Goal: Transaction & Acquisition: Book appointment/travel/reservation

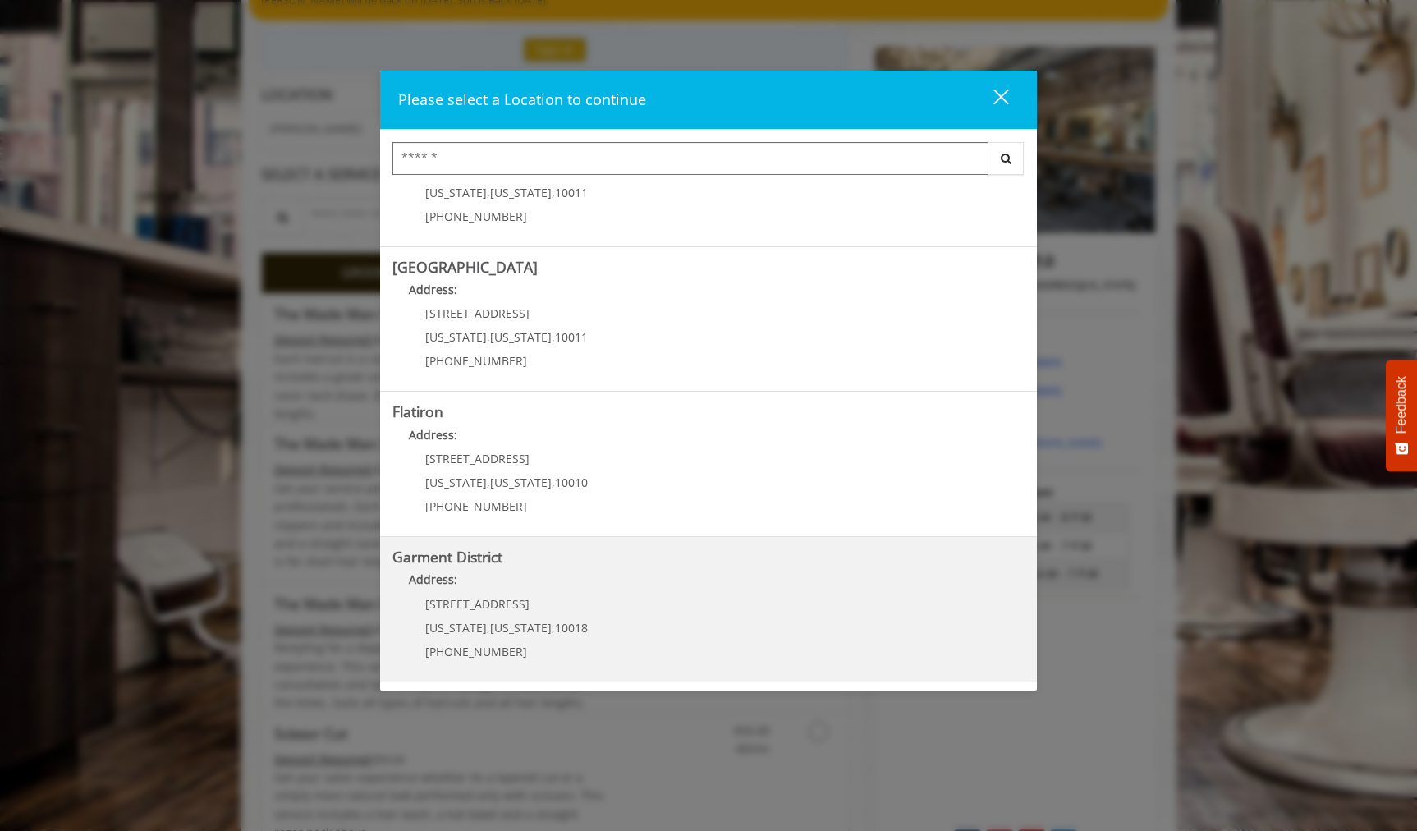
scroll to position [164, 0]
click at [633, 571] on District "Address:" at bounding box center [708, 583] width 632 height 26
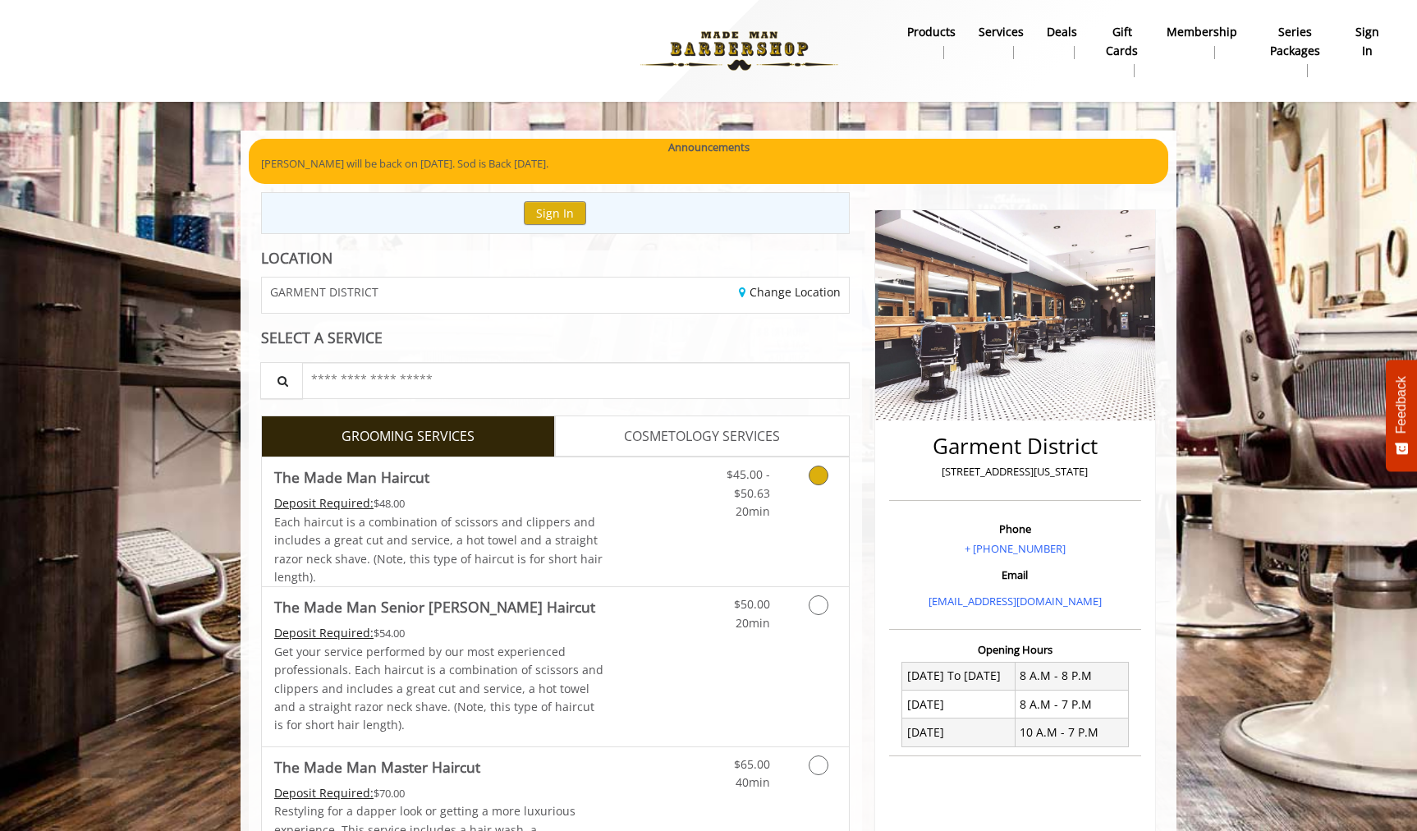
click at [817, 476] on icon "Grooming services" at bounding box center [818, 475] width 20 height 20
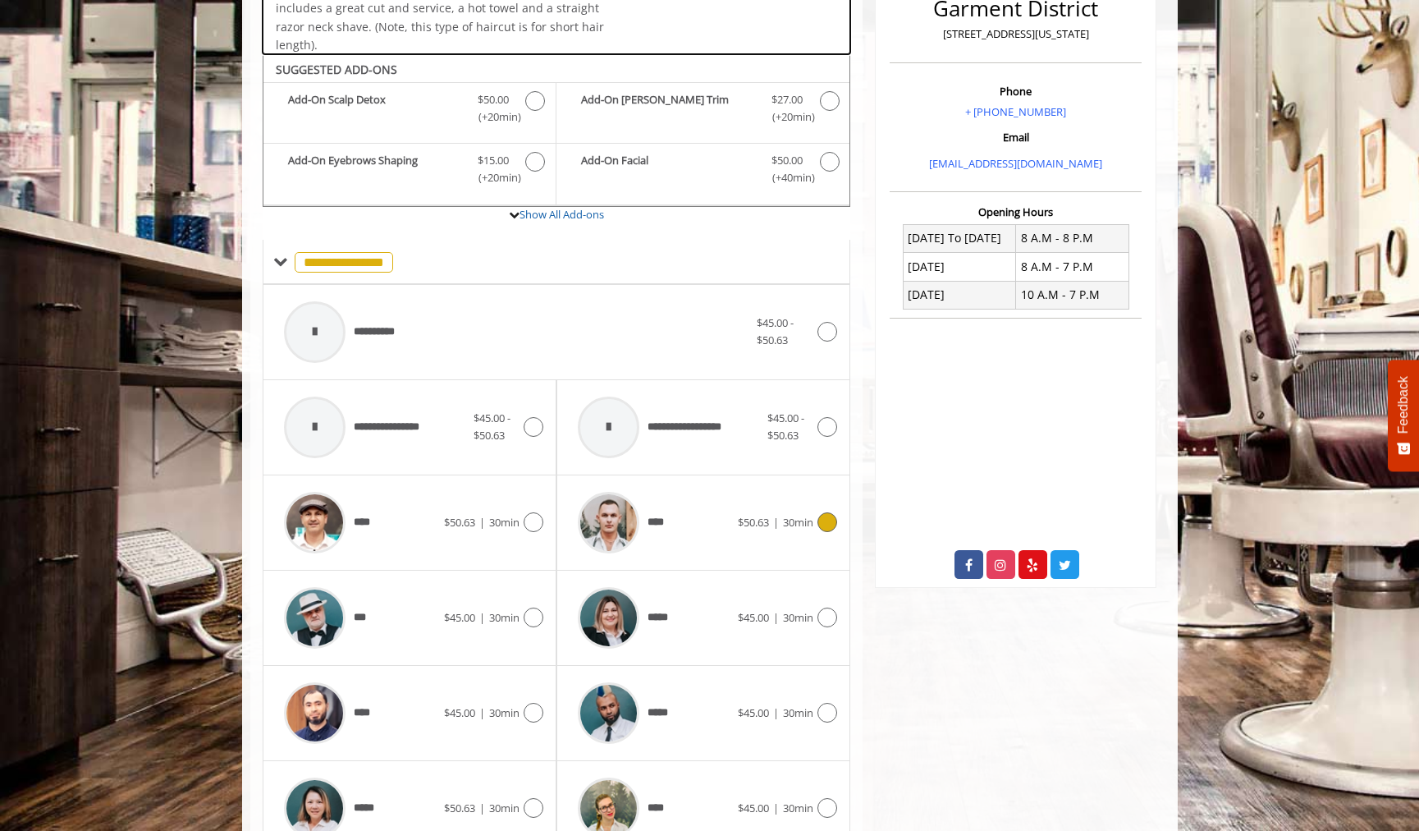
scroll to position [492, 0]
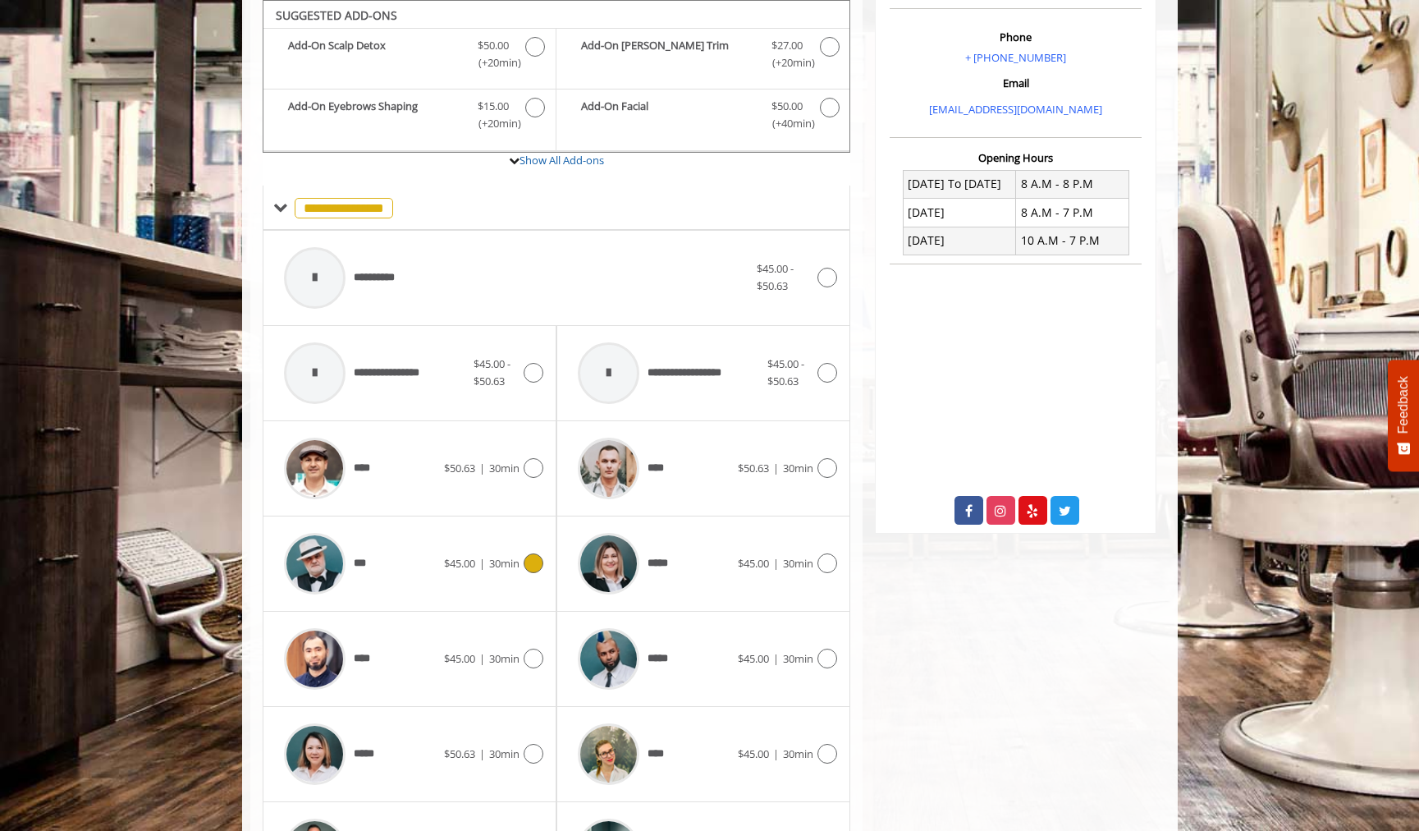
click at [538, 562] on icon at bounding box center [534, 563] width 20 height 20
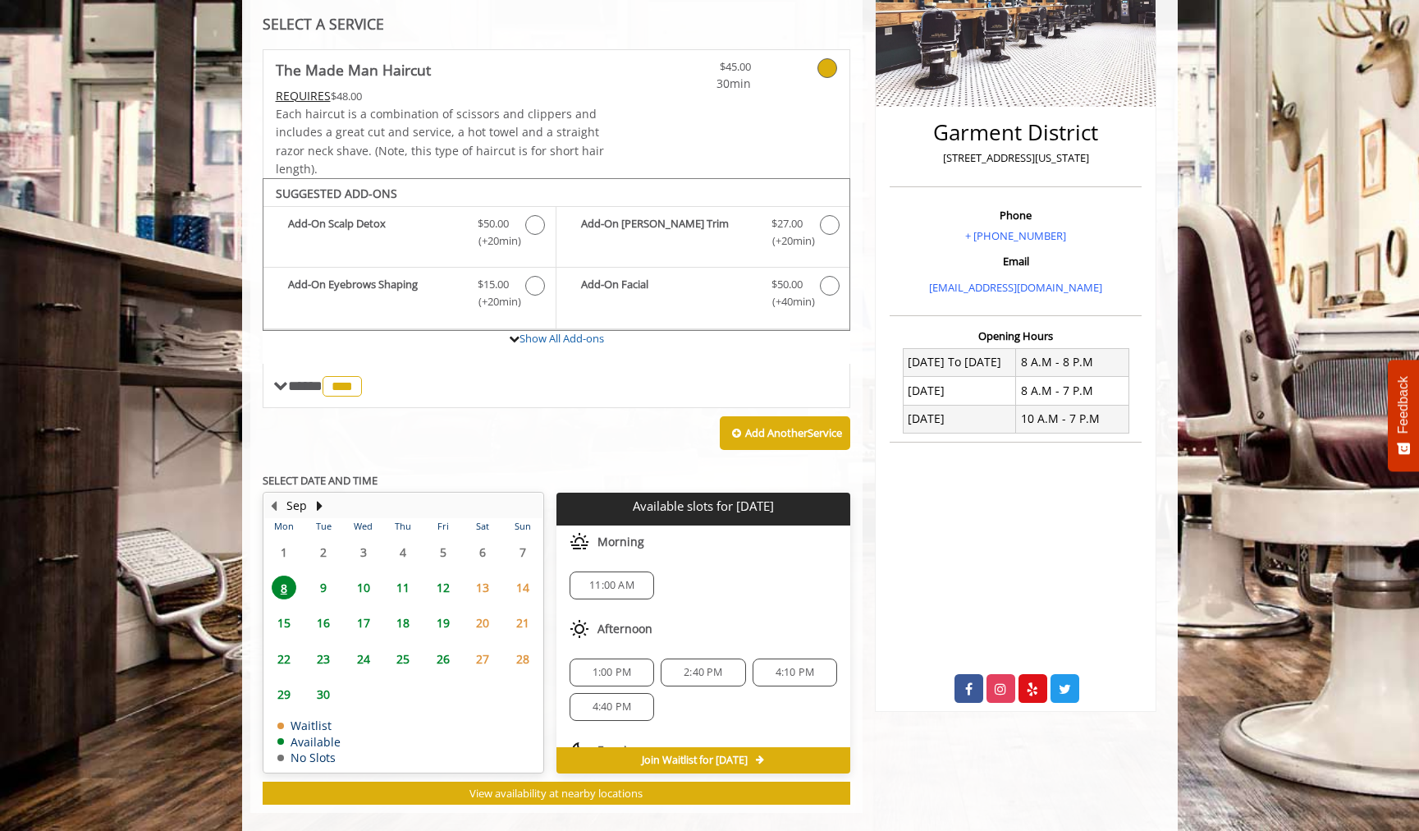
scroll to position [336, 0]
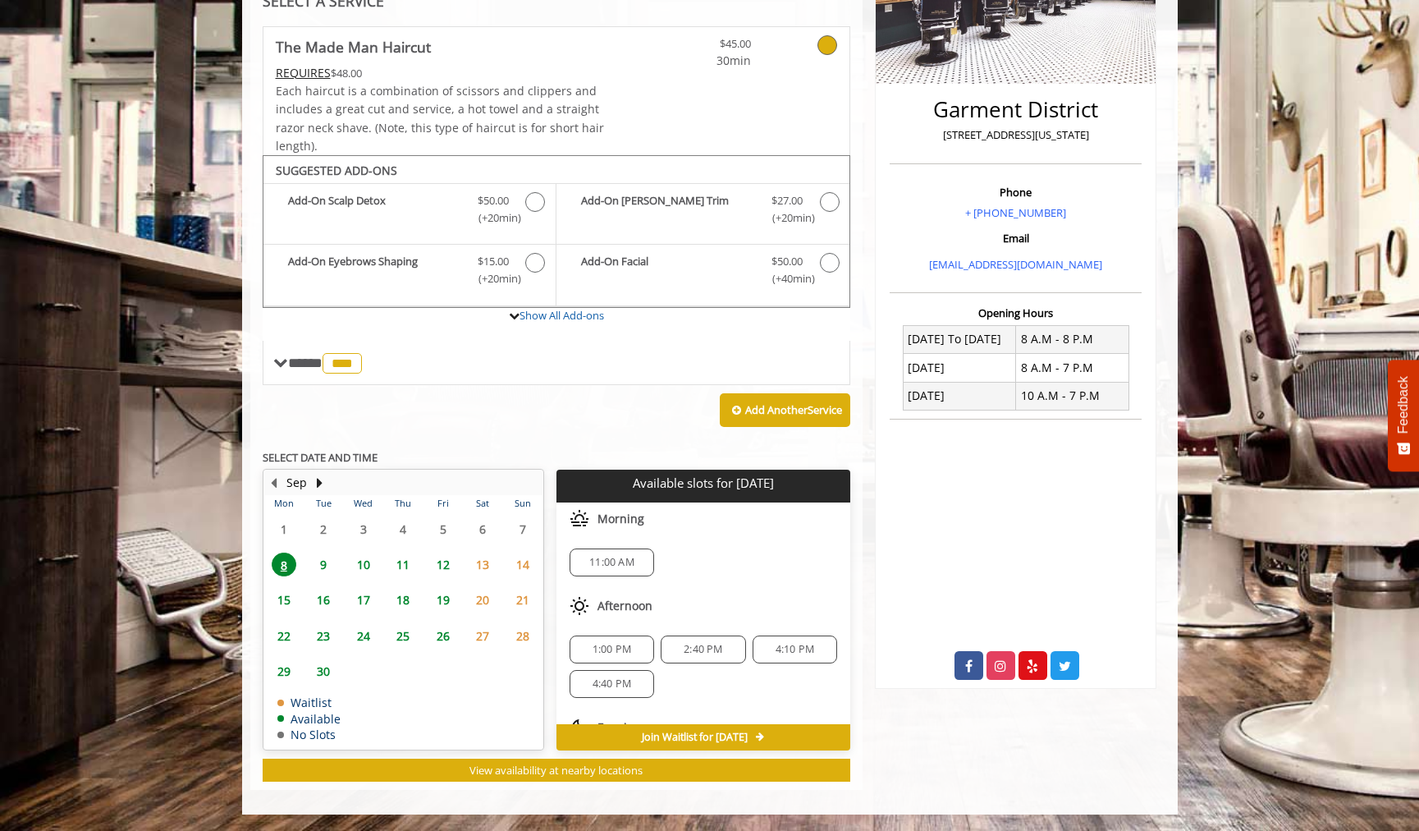
click at [597, 647] on span "1:00 PM" at bounding box center [612, 649] width 39 height 13
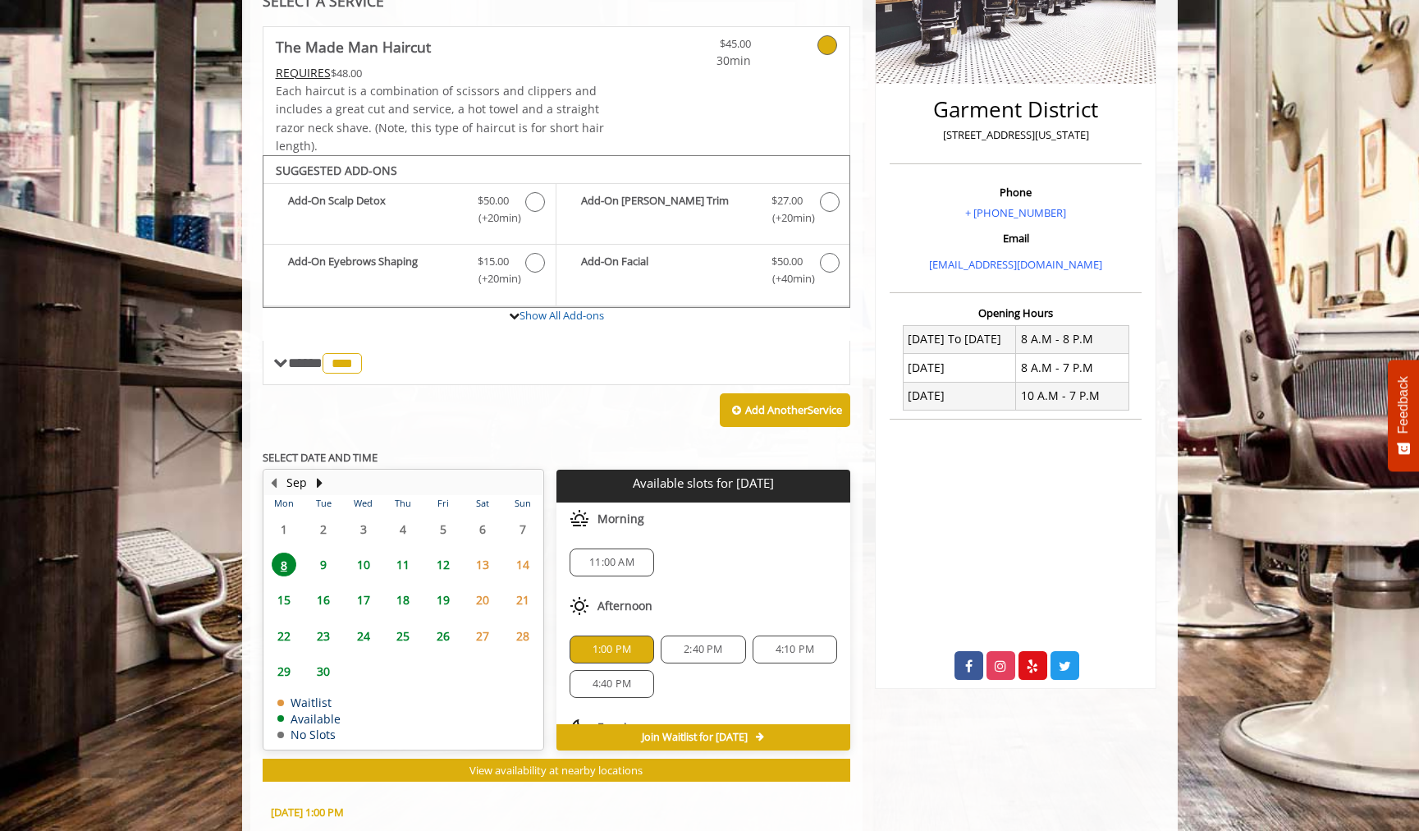
scroll to position [634, 0]
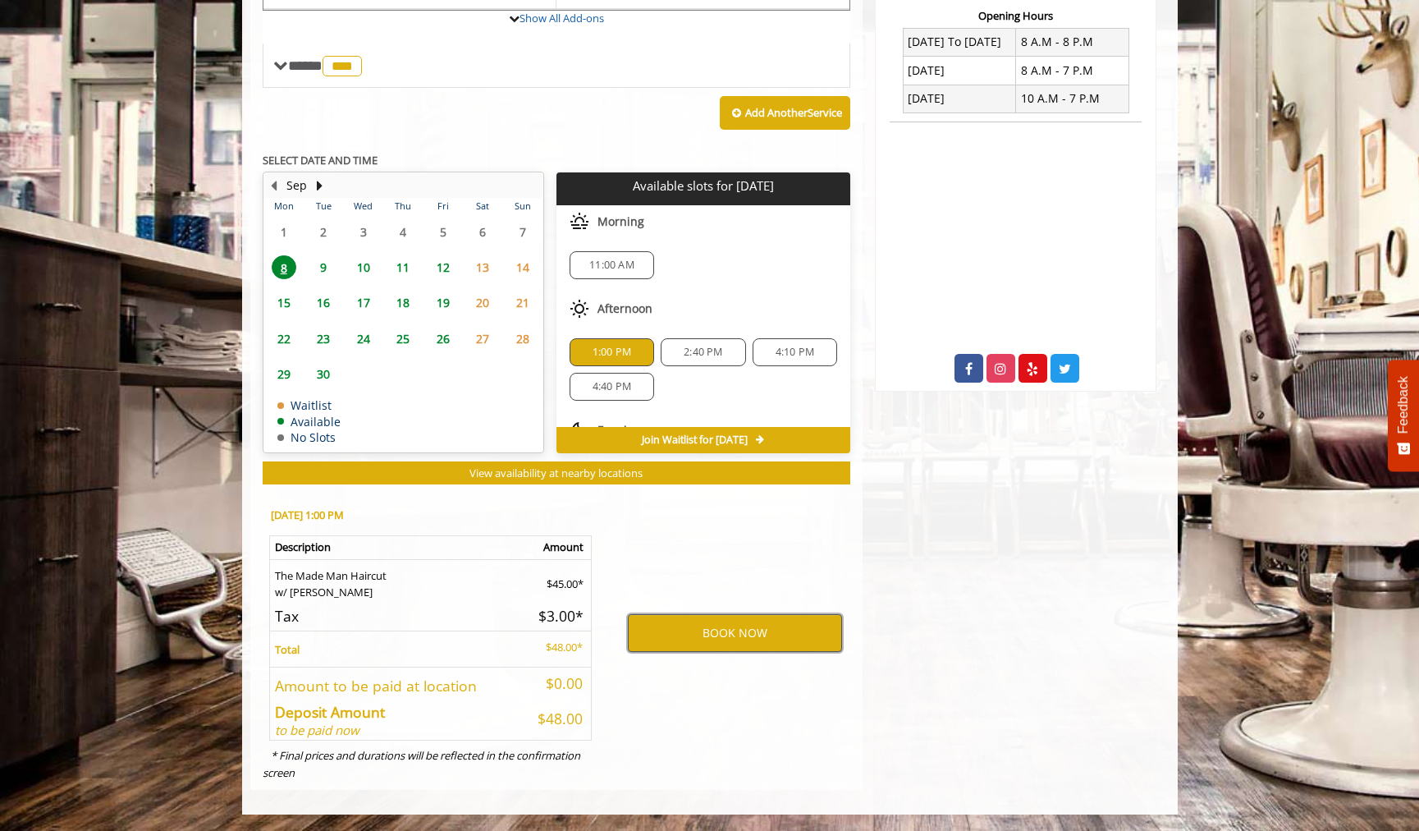
click at [748, 625] on button "BOOK NOW" at bounding box center [735, 633] width 214 height 38
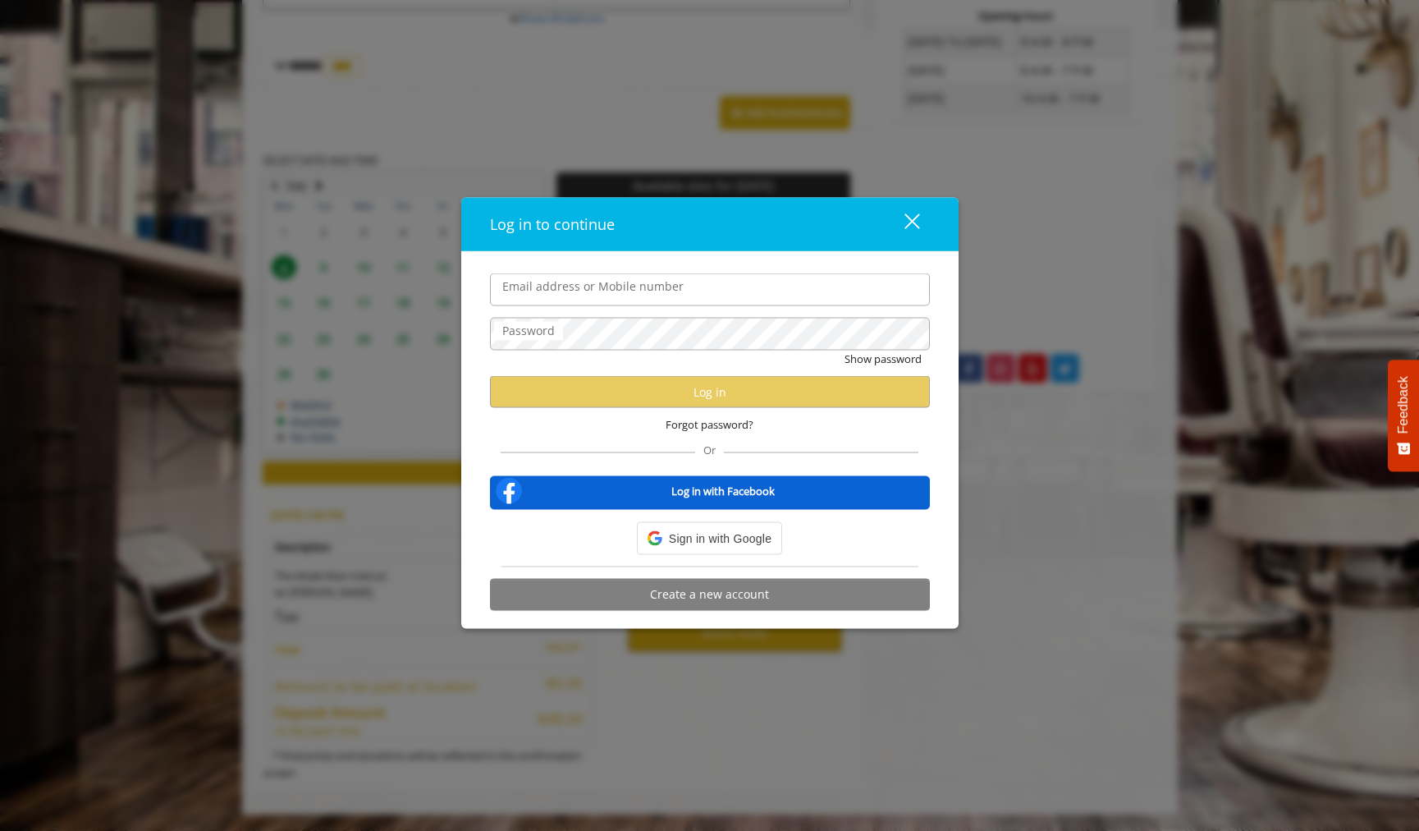
type input "**********"
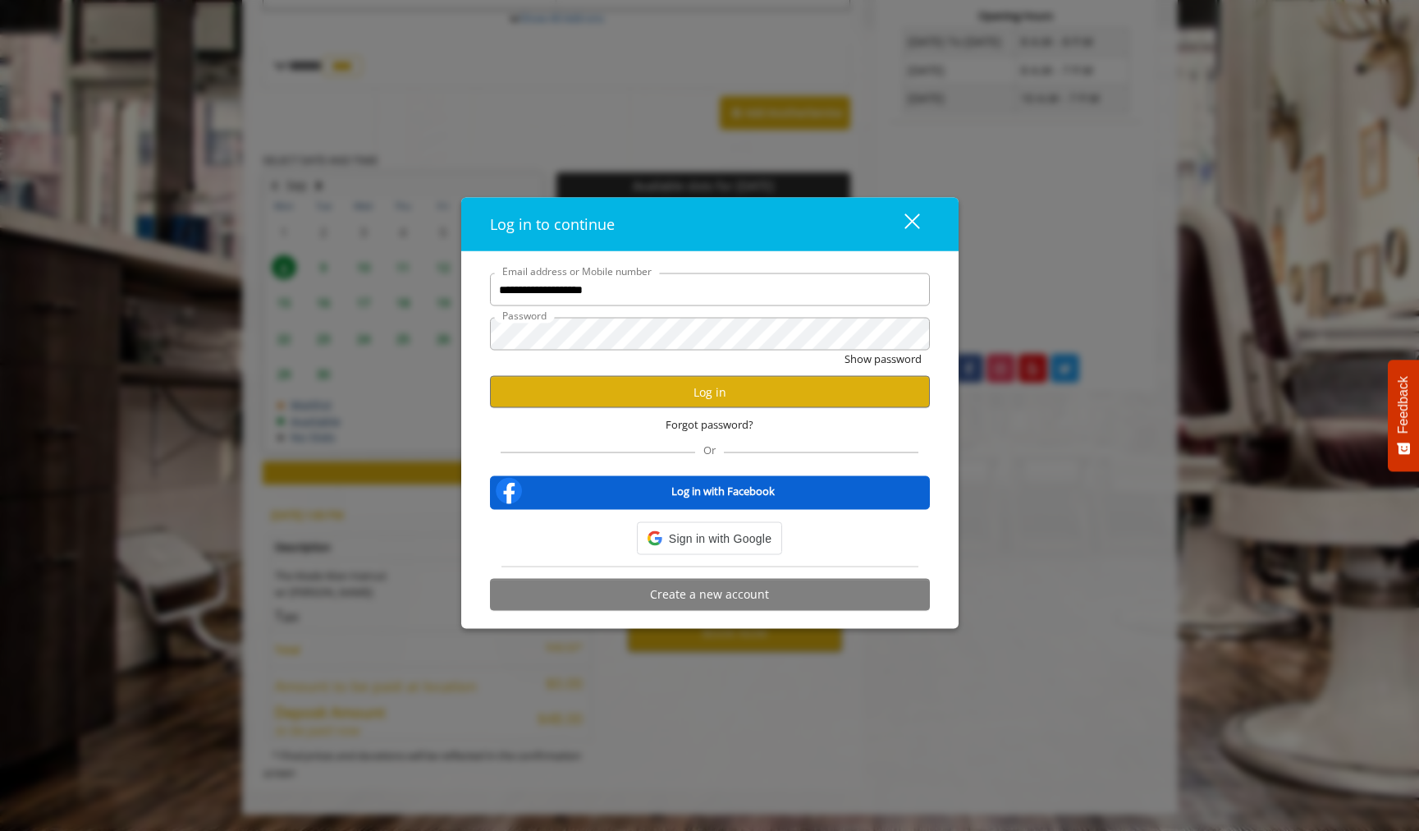
scroll to position [0, 0]
click at [672, 388] on button "Log in" at bounding box center [710, 392] width 440 height 32
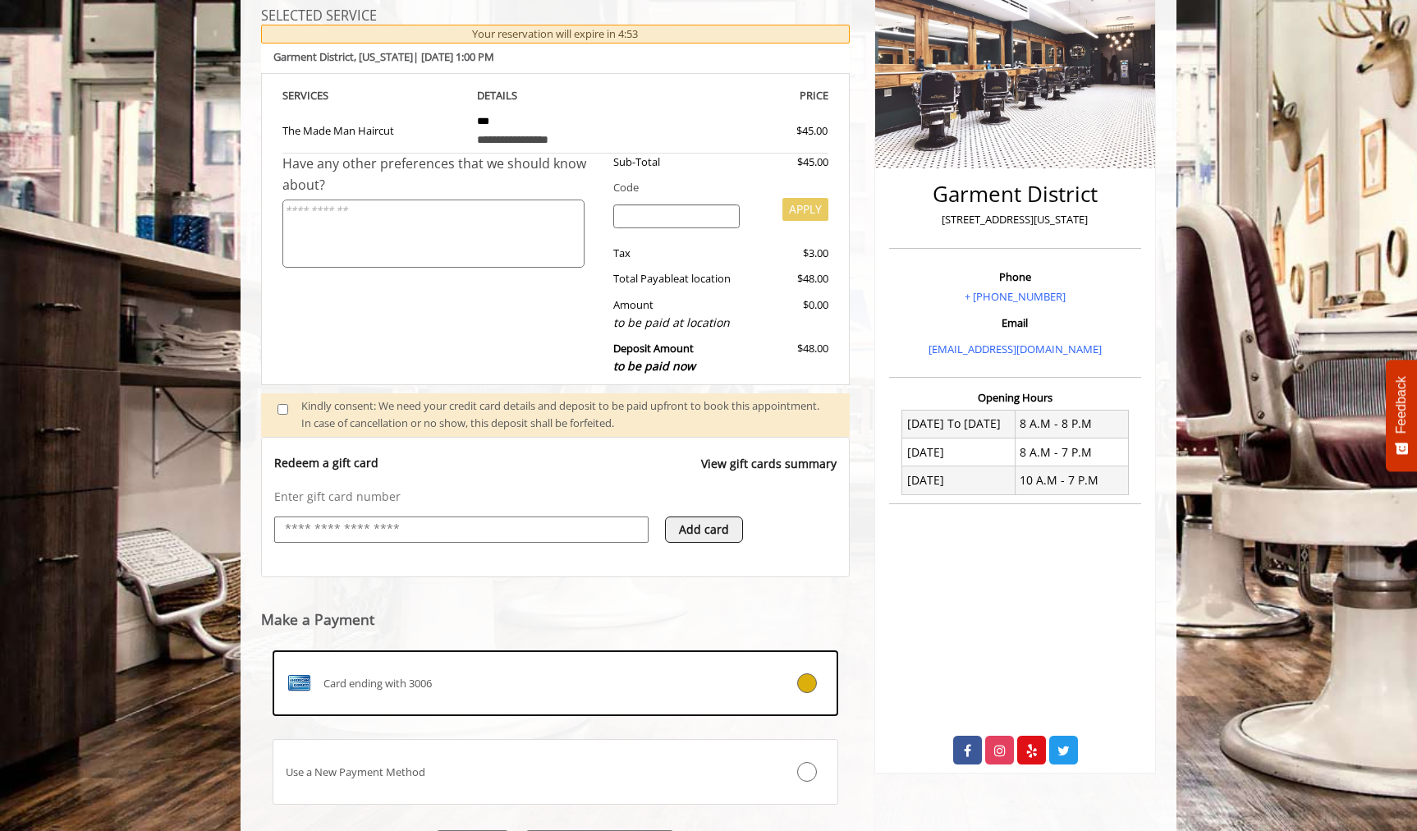
scroll to position [259, 0]
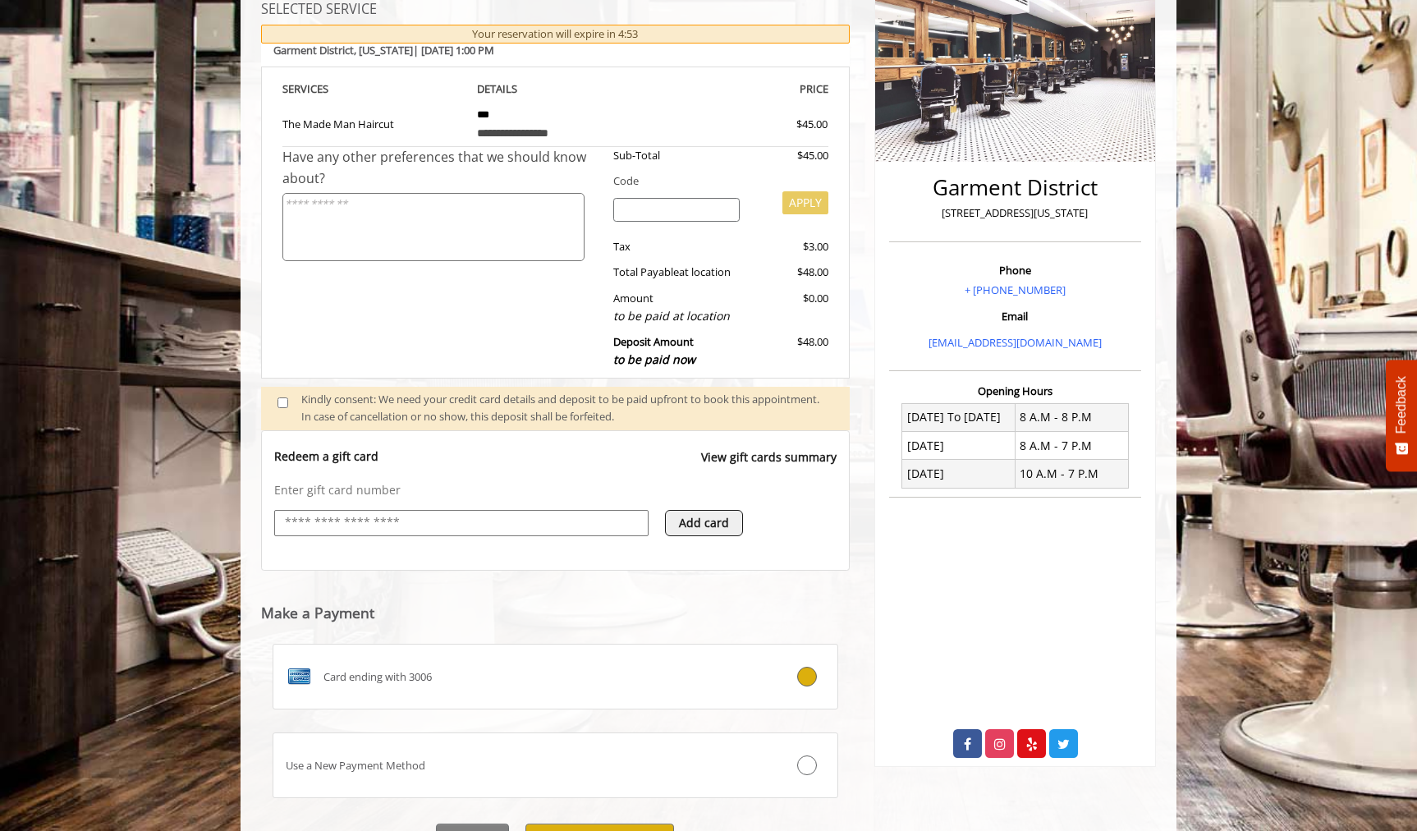
click at [477, 520] on input "text" at bounding box center [461, 523] width 356 height 20
type input "**********"
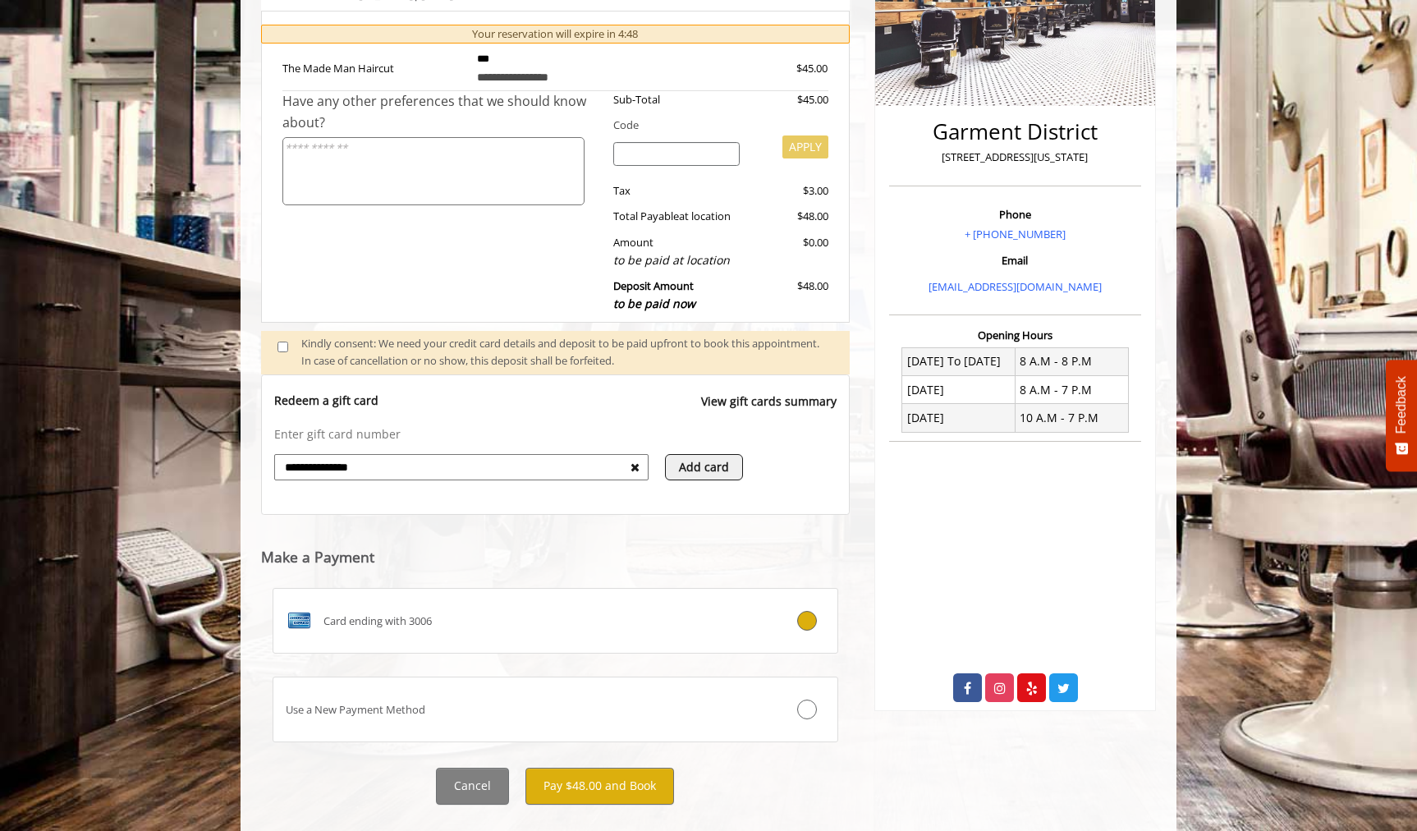
scroll to position [346, 0]
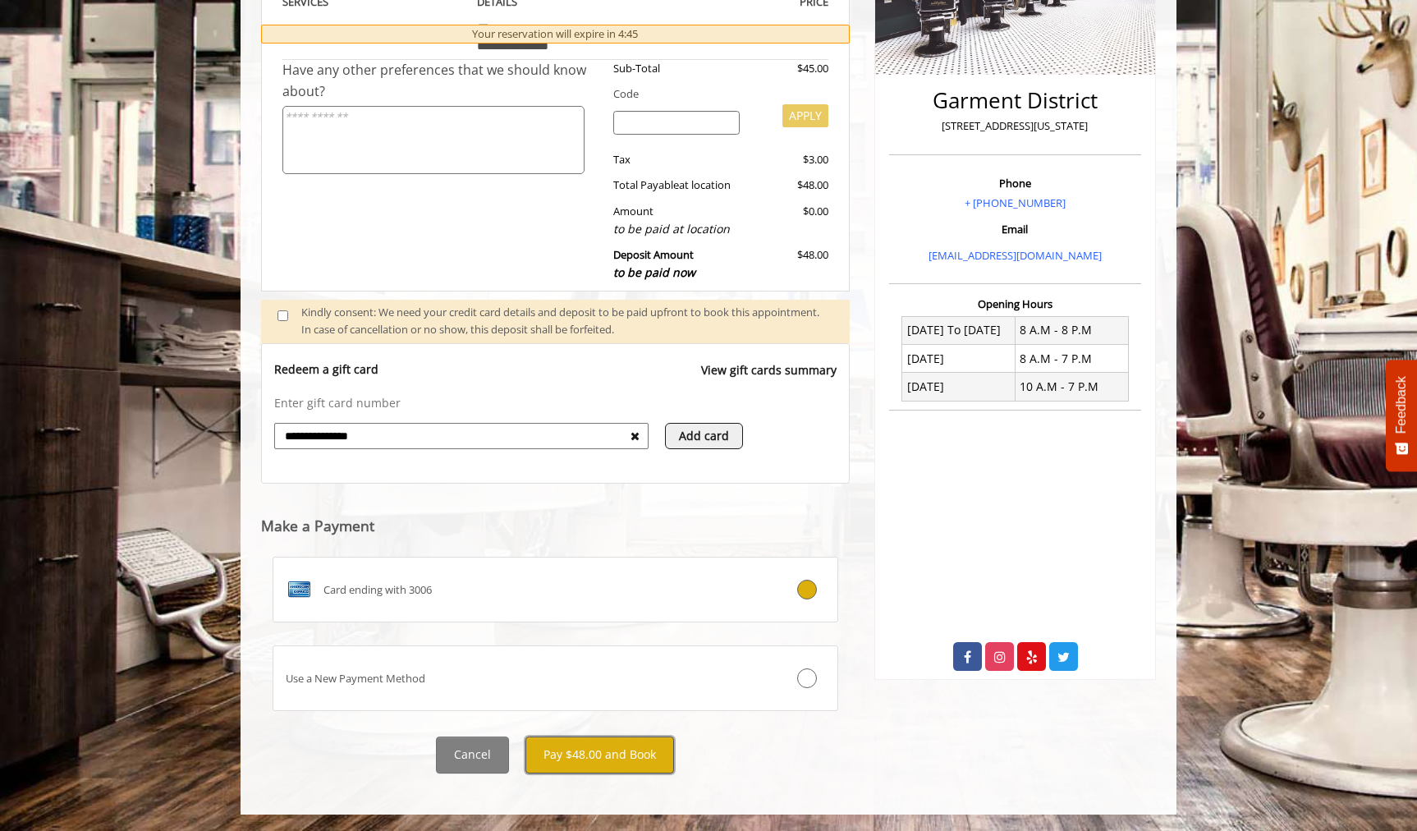
click at [614, 745] on button "Pay $48.00 and Book" at bounding box center [599, 754] width 149 height 37
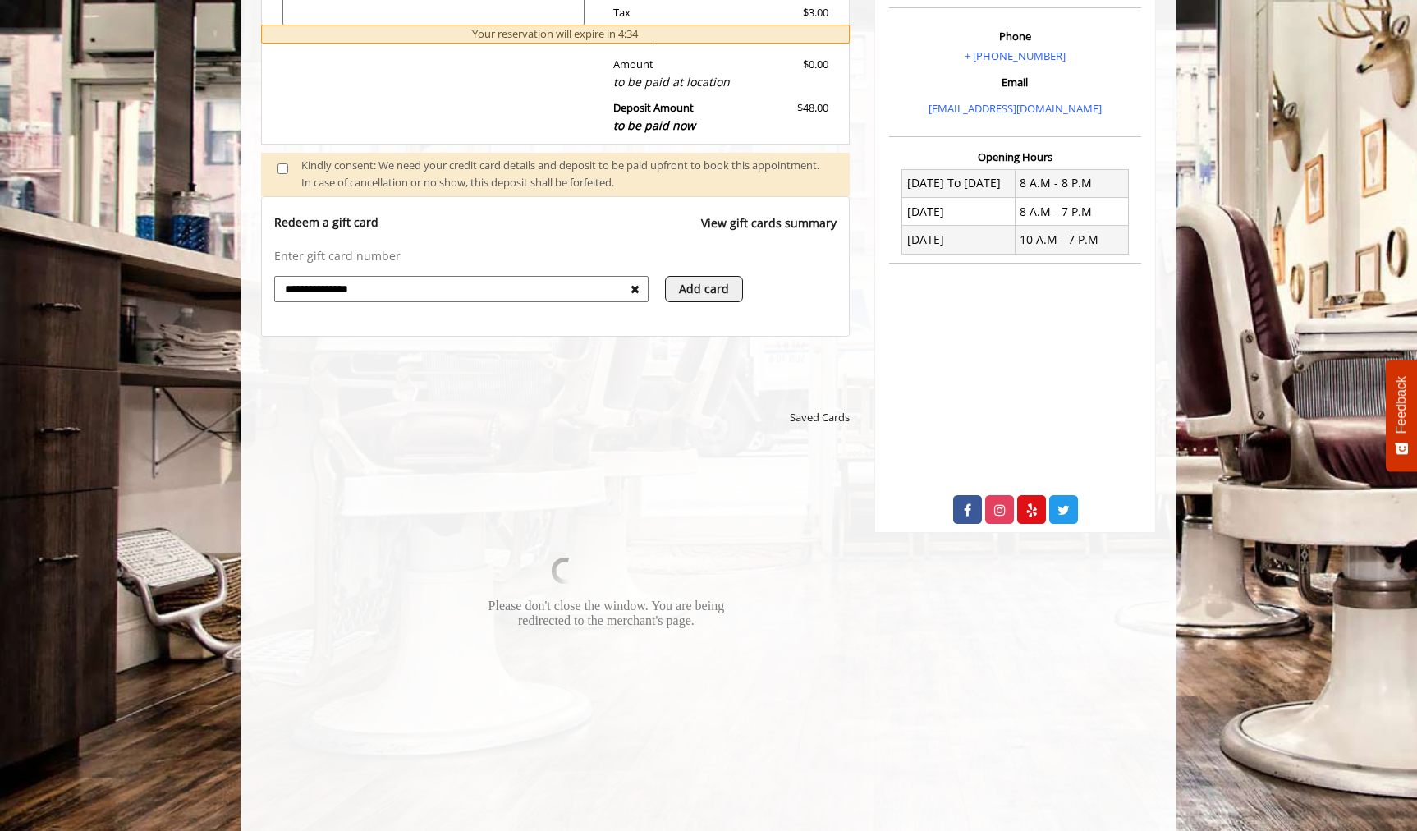
scroll to position [657, 0]
